Goal: Check status

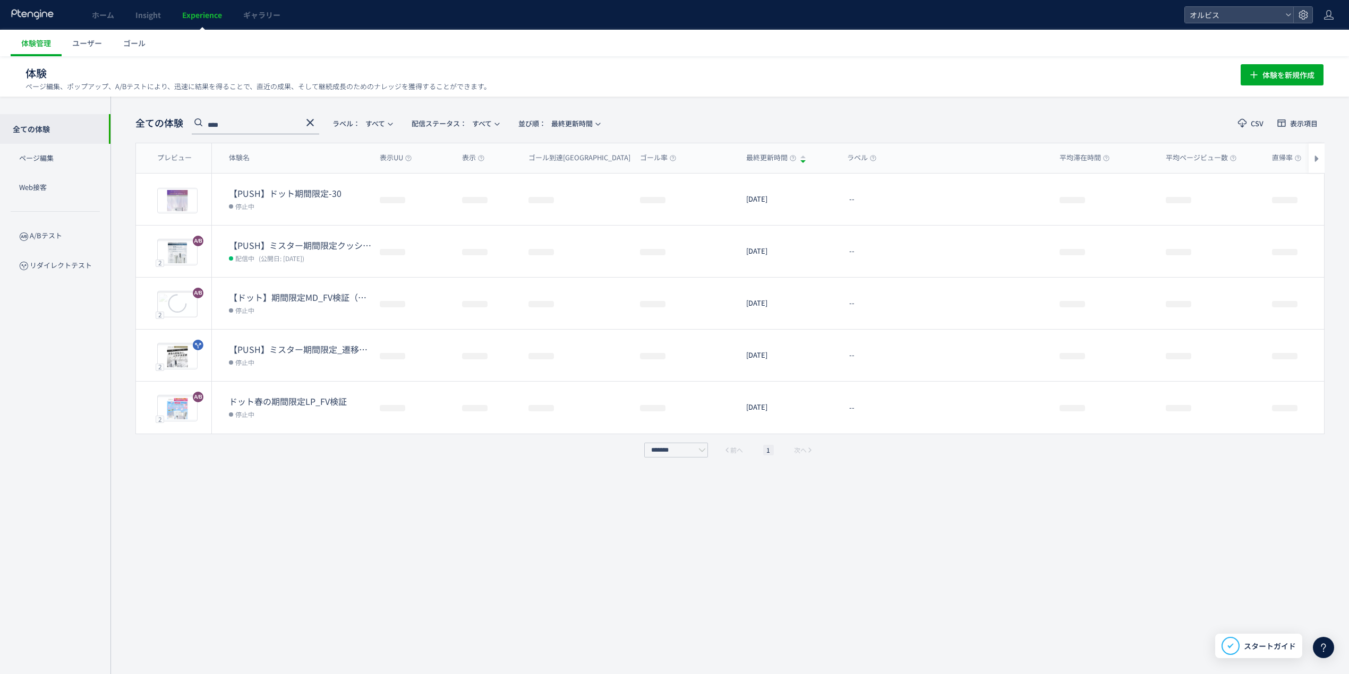
click at [312, 122] on icon at bounding box center [310, 122] width 13 height 13
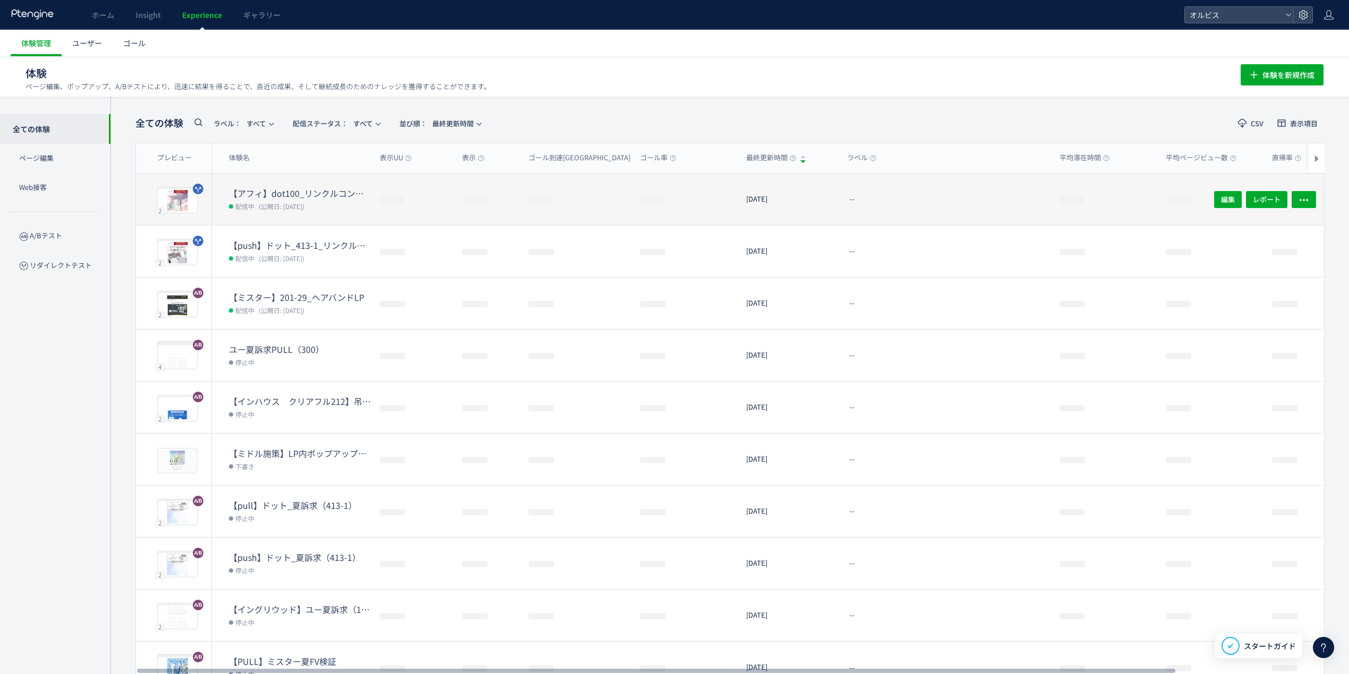
click at [329, 204] on dd "配信中 (公開日: [DATE])" at bounding box center [300, 206] width 142 height 14
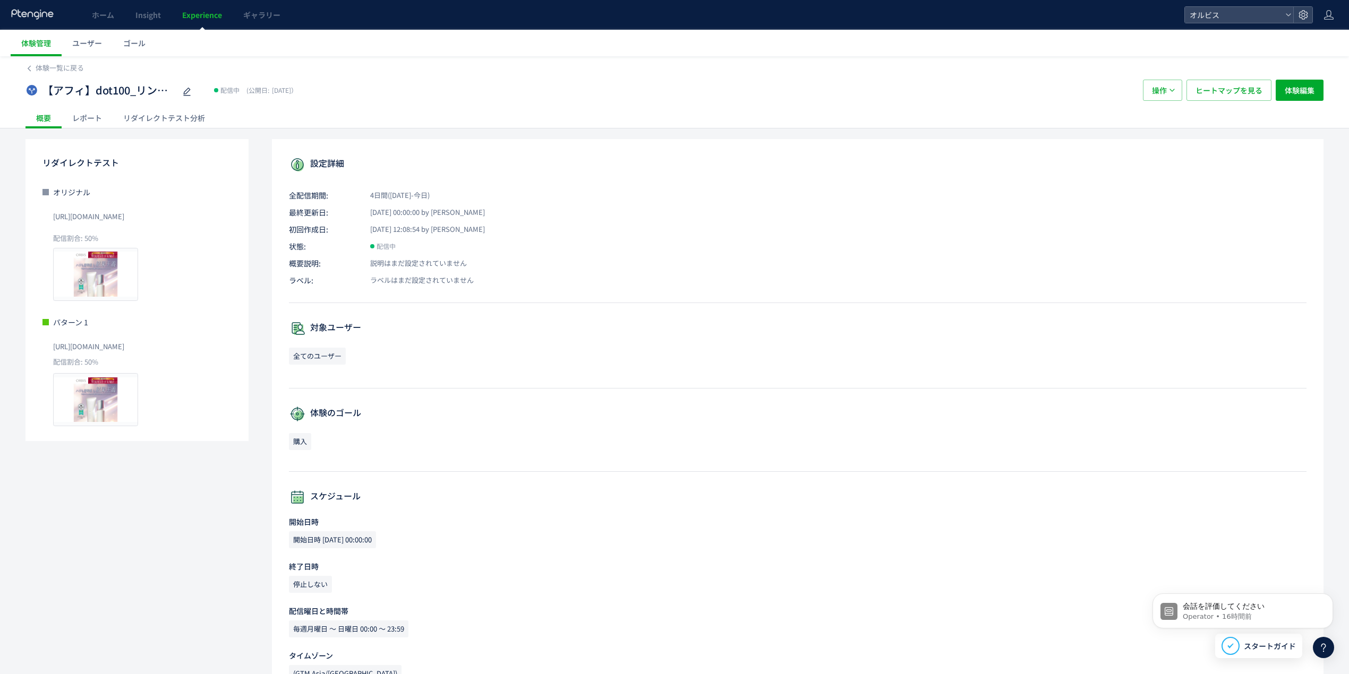
click at [122, 116] on div "リダイレクトテスト分析" at bounding box center [164, 117] width 103 height 21
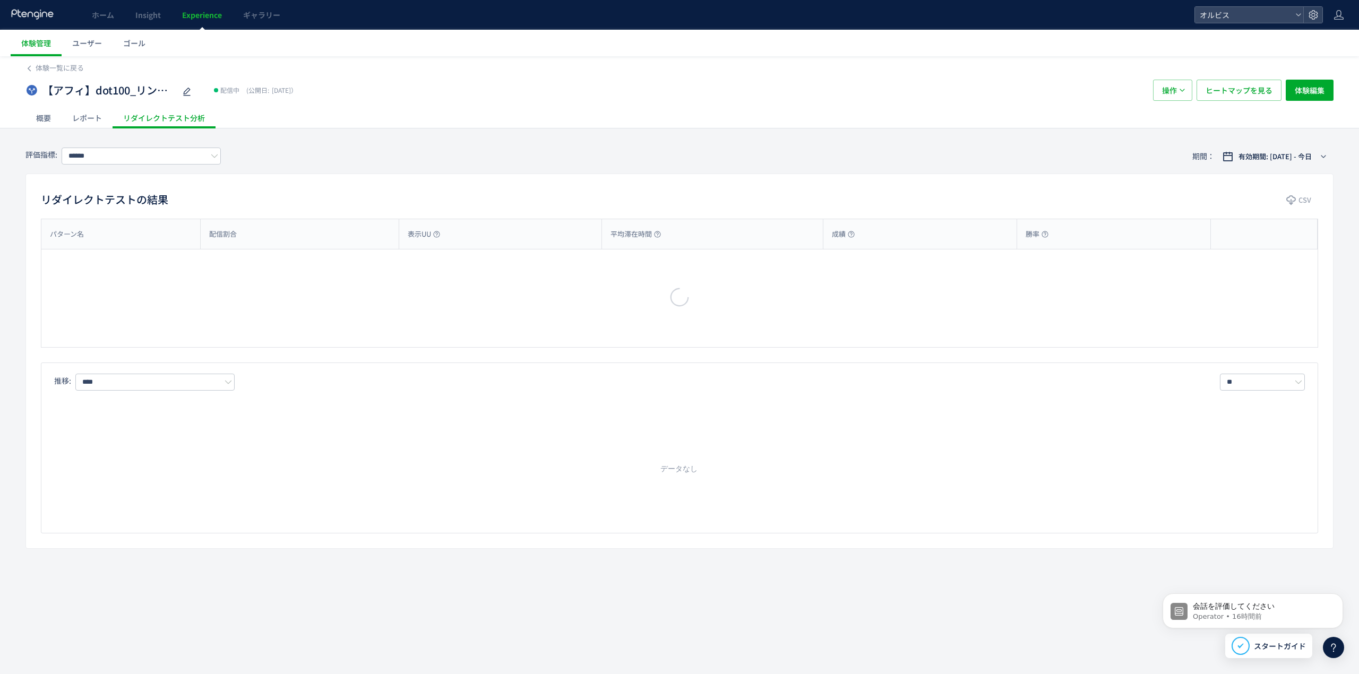
type input "**"
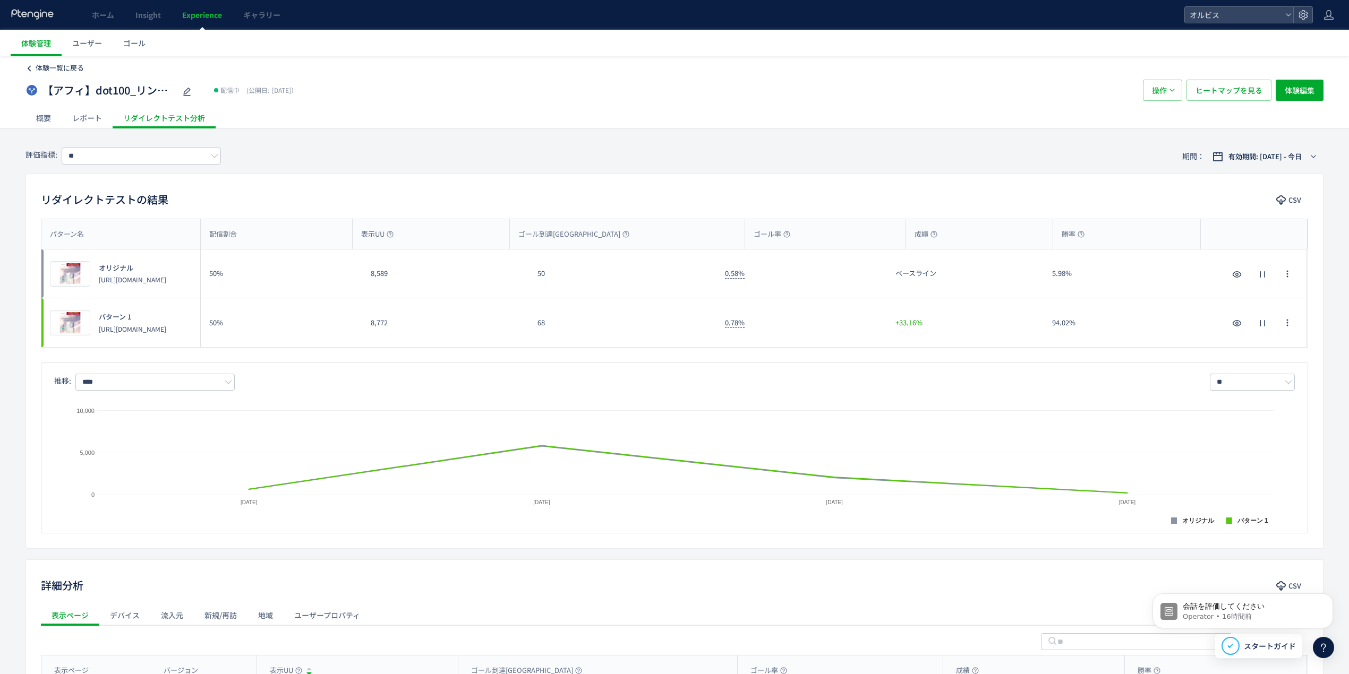
click at [56, 66] on span "体験一覧に戻る" at bounding box center [60, 68] width 48 height 10
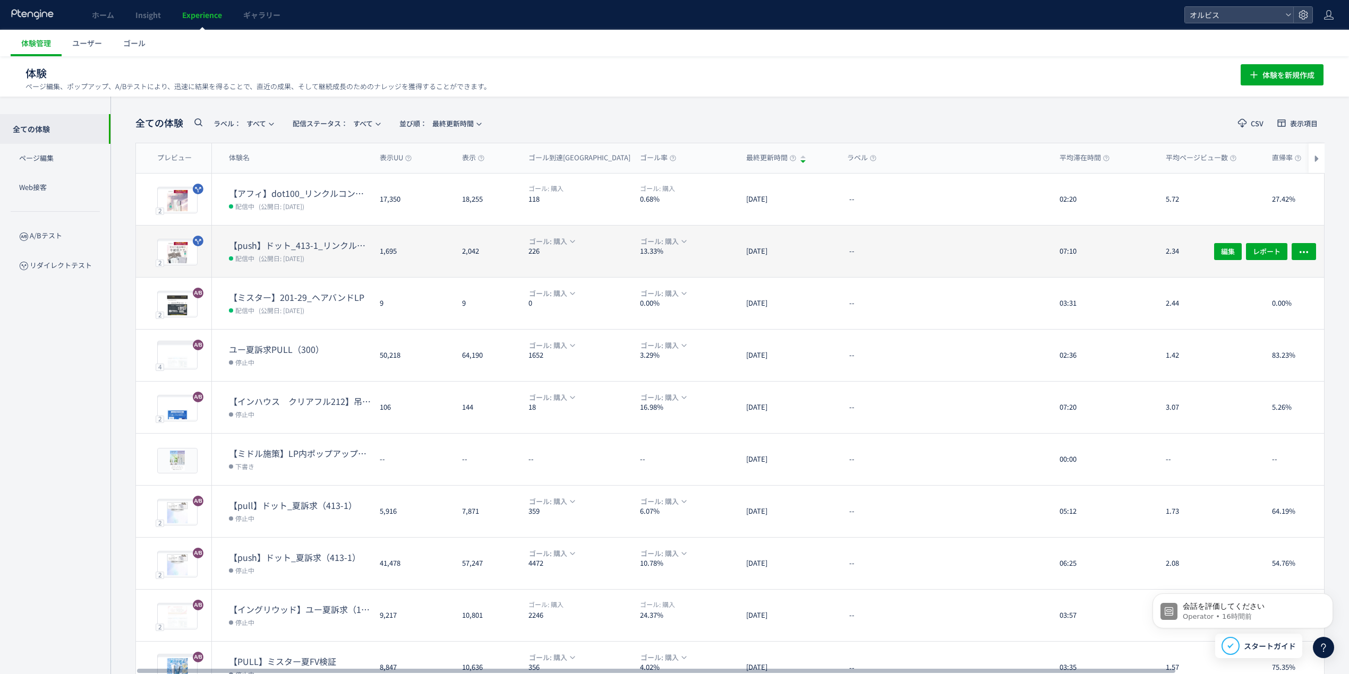
click at [340, 249] on dt "【push】ドット_413-1_リンクル口コミ追加" at bounding box center [300, 245] width 142 height 12
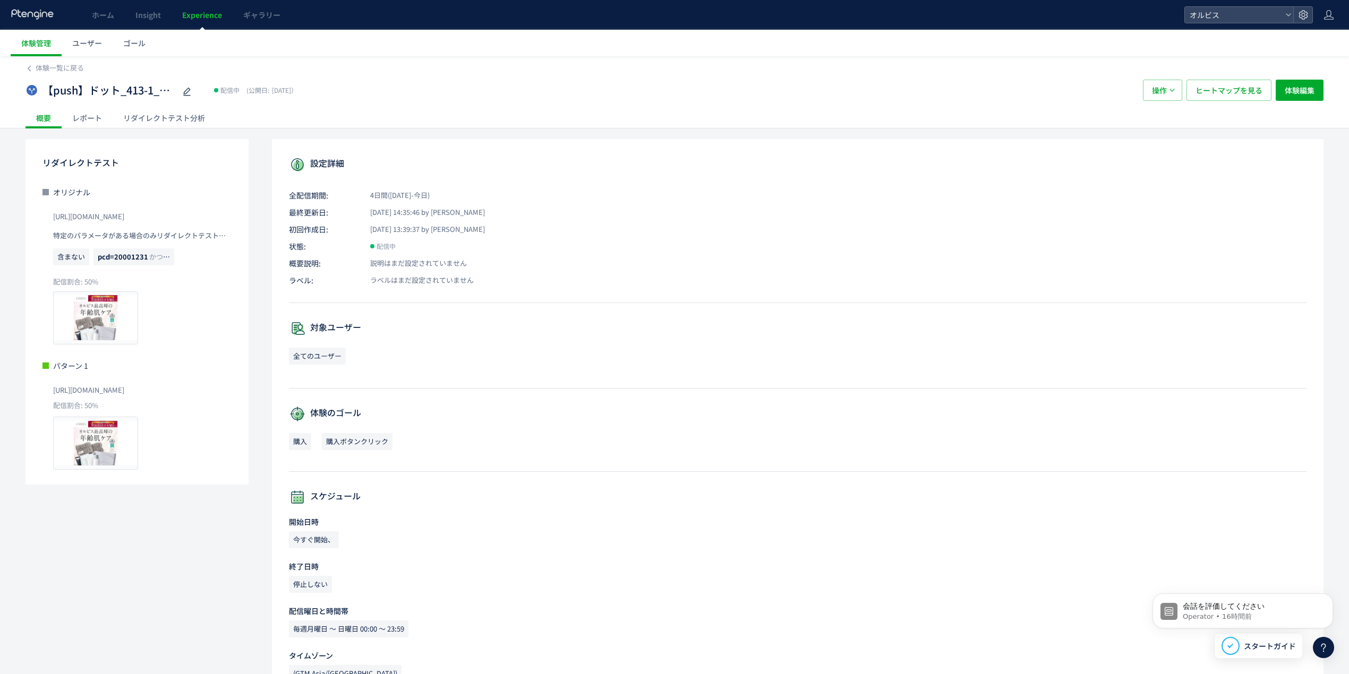
click at [102, 119] on div "レポート" at bounding box center [87, 117] width 51 height 21
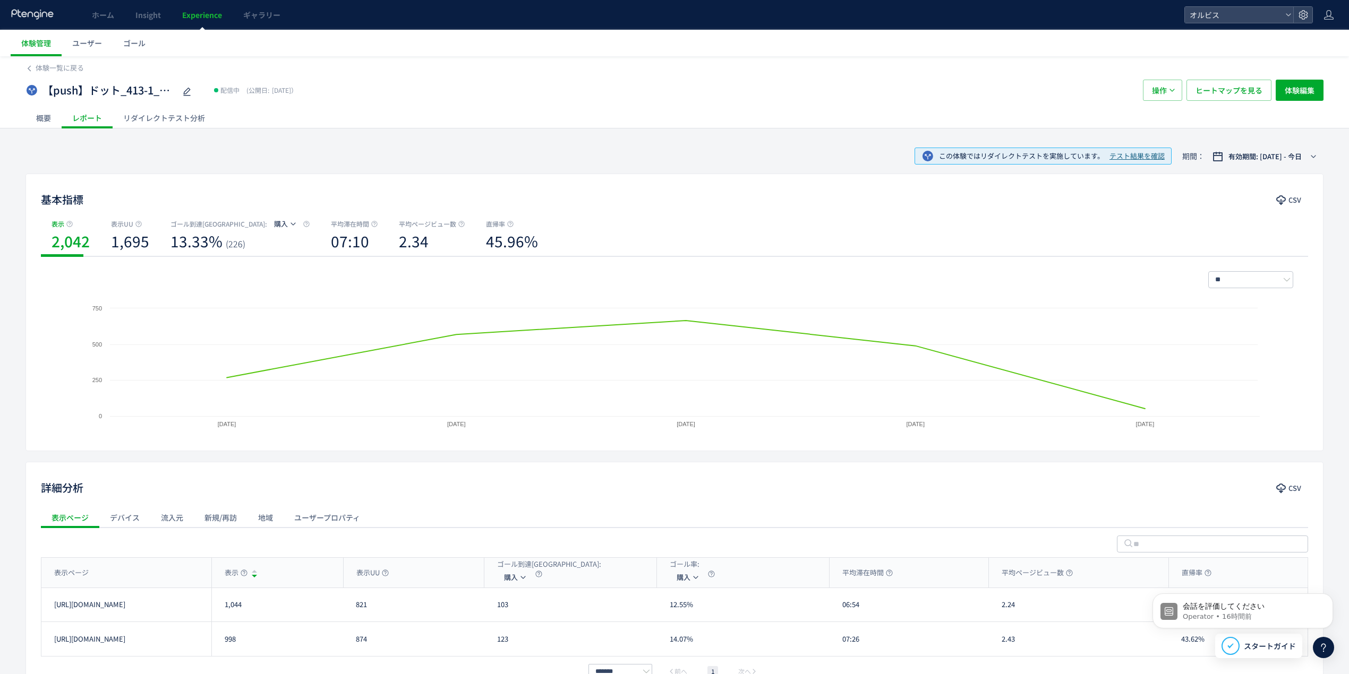
click at [147, 122] on div "リダイレクトテスト分析" at bounding box center [164, 117] width 103 height 21
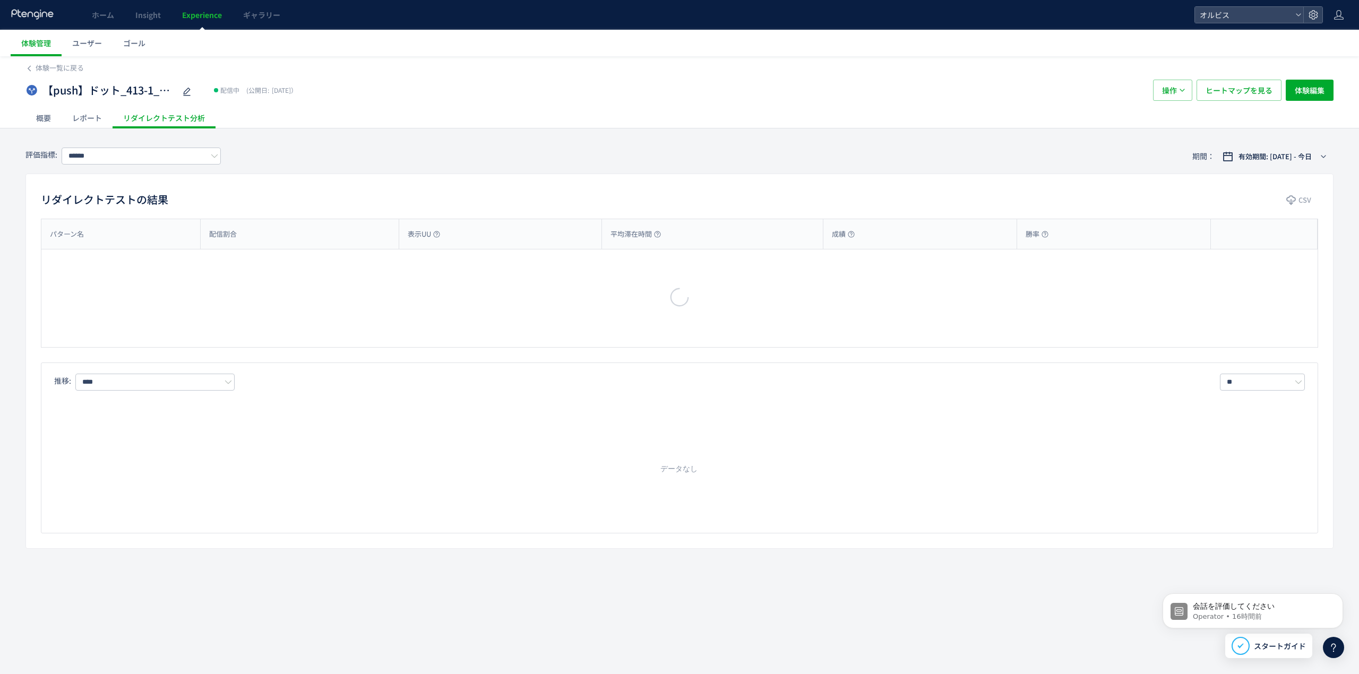
type input "**"
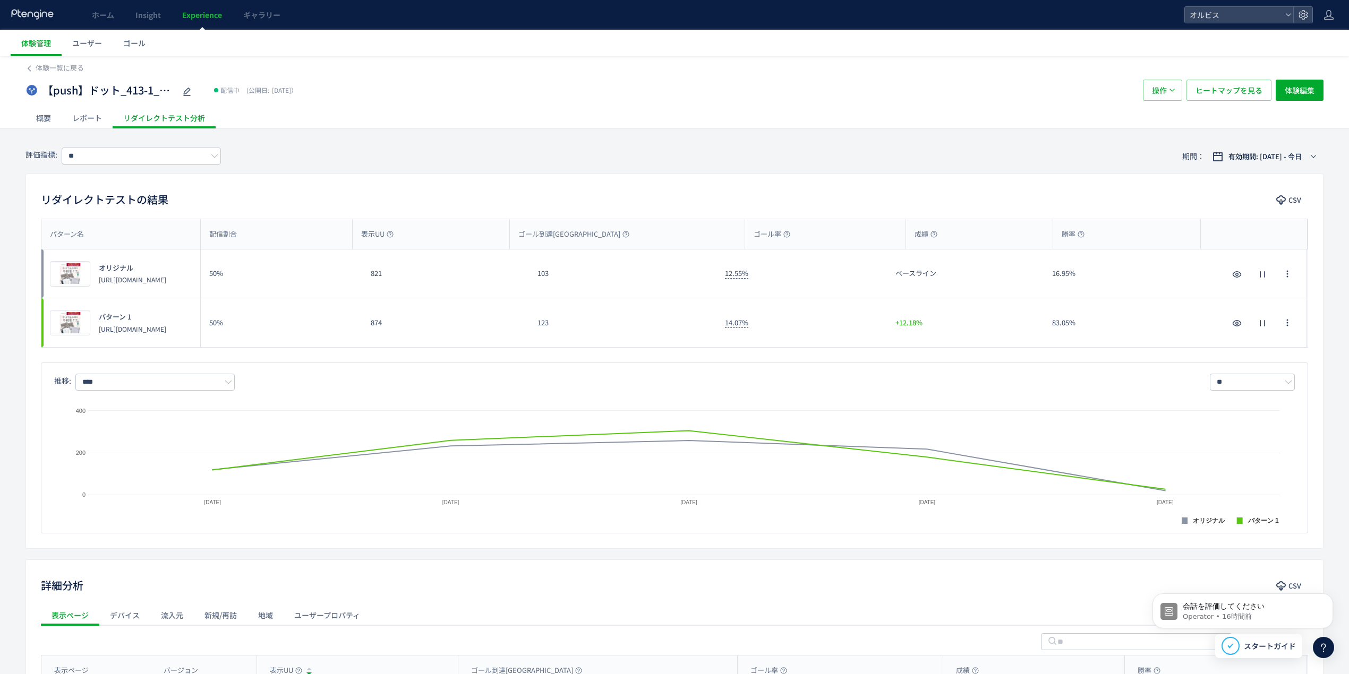
drag, startPoint x: 138, startPoint y: 336, endPoint x: 96, endPoint y: 323, distance: 44.3
click at [96, 323] on div "パターン 1 [URL][DOMAIN_NAME]" at bounding box center [128, 322] width 76 height 21
copy p "[URL][DOMAIN_NAME]"
